Goal: Find specific page/section: Find specific page/section

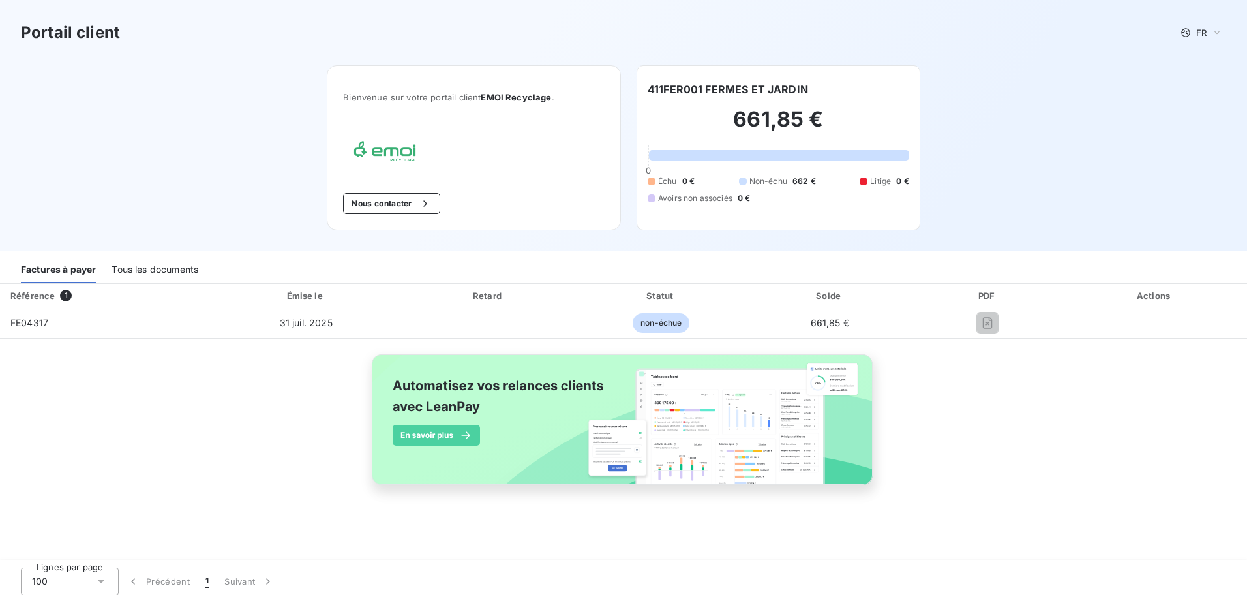
click at [145, 280] on div "Tous les documents" at bounding box center [155, 269] width 87 height 27
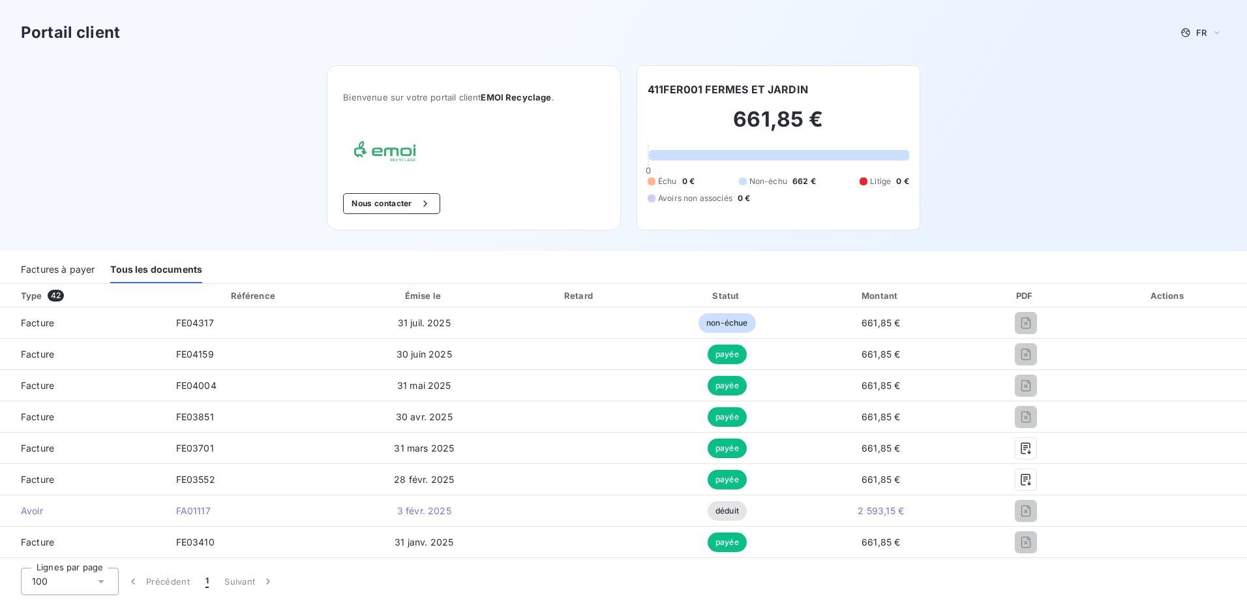
click at [32, 297] on div "Type 42" at bounding box center [88, 295] width 150 height 13
click at [59, 295] on span "42" at bounding box center [56, 296] width 16 height 12
click at [427, 200] on icon "button" at bounding box center [425, 203] width 13 height 13
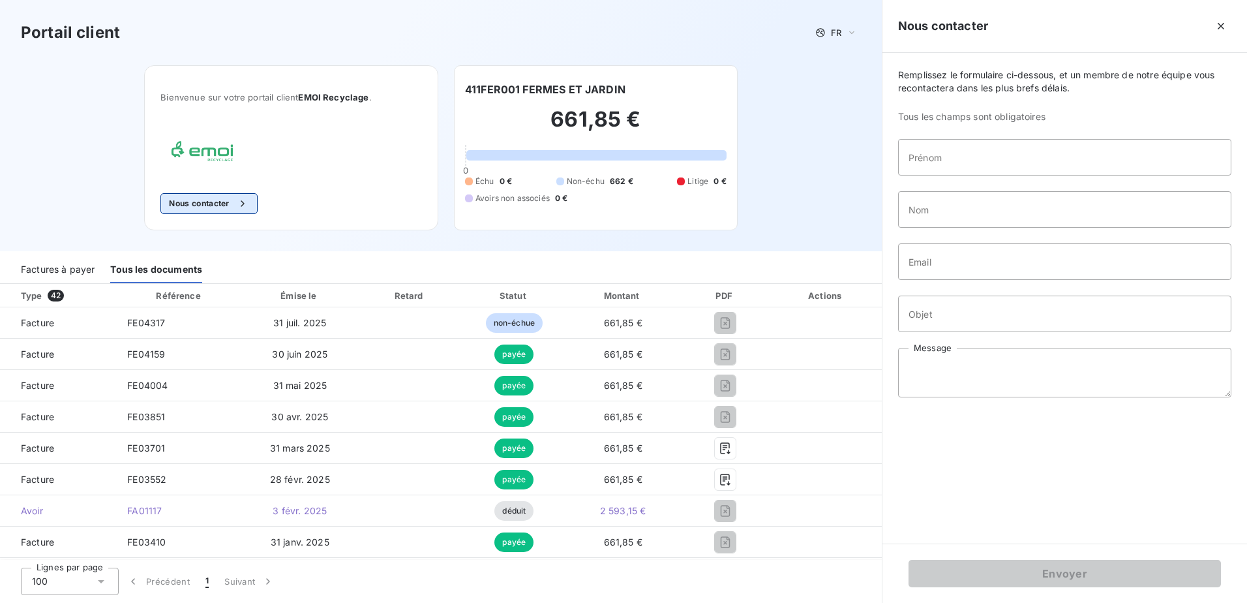
click at [209, 205] on button "Nous contacter" at bounding box center [208, 203] width 97 height 21
click at [93, 33] on h3 "Portail client" at bounding box center [70, 32] width 99 height 23
click at [204, 152] on img at bounding box center [202, 153] width 84 height 38
